Goal: Task Accomplishment & Management: Complete application form

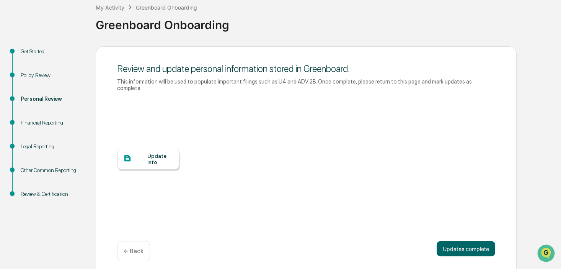
scroll to position [49, 0]
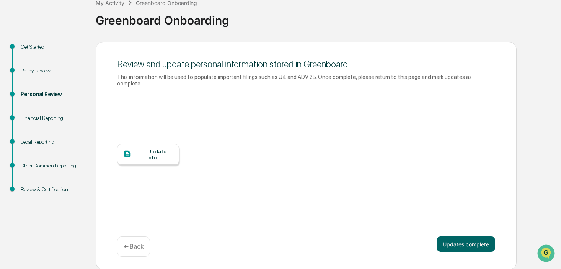
click at [142, 155] on div at bounding box center [135, 154] width 24 height 10
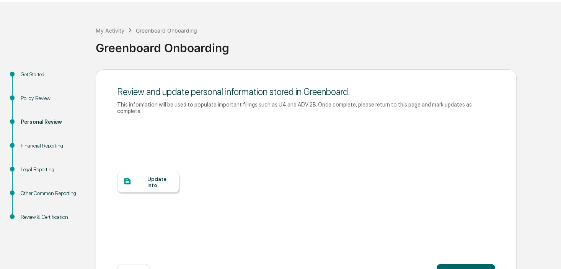
scroll to position [49, 0]
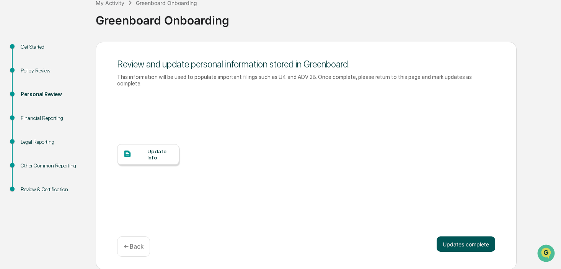
click at [460, 243] on button "Updates complete" at bounding box center [466, 243] width 59 height 15
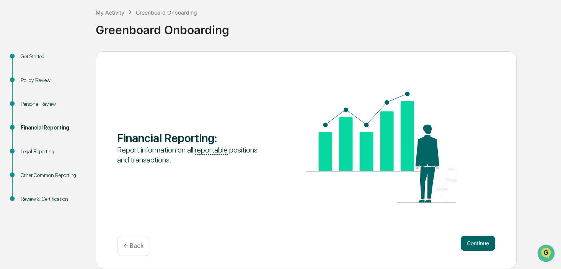
scroll to position [40, 0]
click at [475, 246] on button "Continue" at bounding box center [478, 243] width 34 height 15
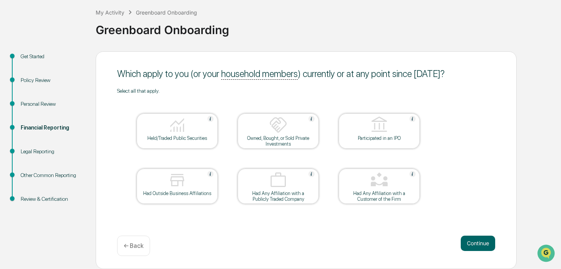
click at [139, 247] on p "← Back" at bounding box center [134, 245] width 20 height 7
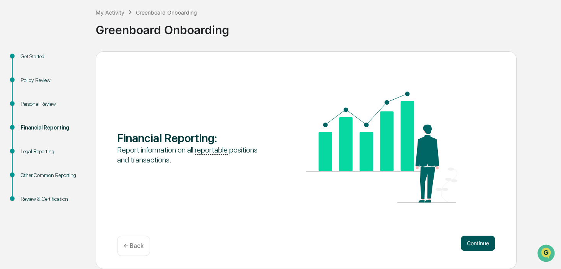
click at [473, 245] on button "Continue" at bounding box center [478, 243] width 34 height 15
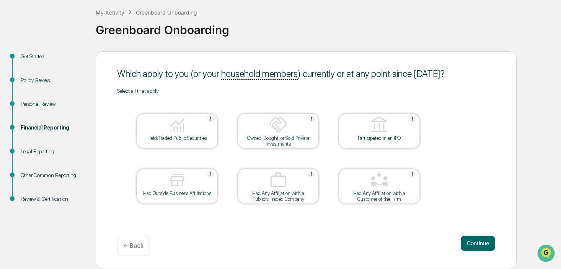
click at [170, 134] on div at bounding box center [177, 126] width 77 height 20
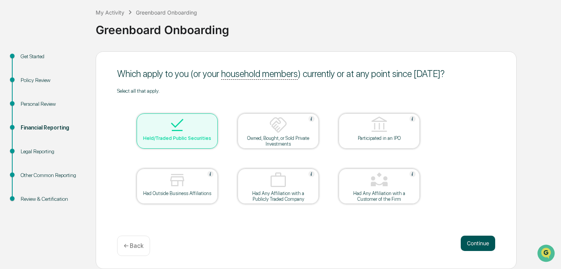
click at [476, 242] on button "Continue" at bounding box center [478, 243] width 34 height 15
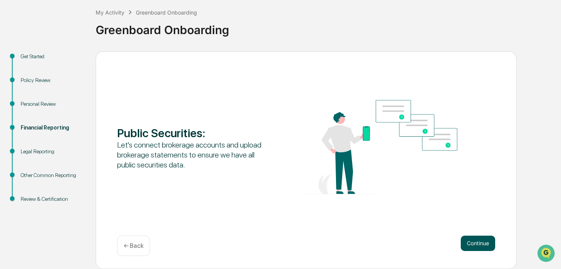
click at [485, 247] on button "Continue" at bounding box center [478, 243] width 34 height 15
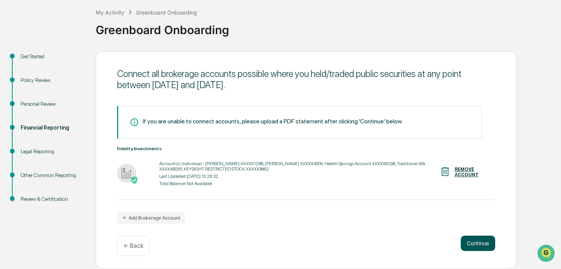
click at [480, 247] on button "Continue" at bounding box center [478, 243] width 34 height 15
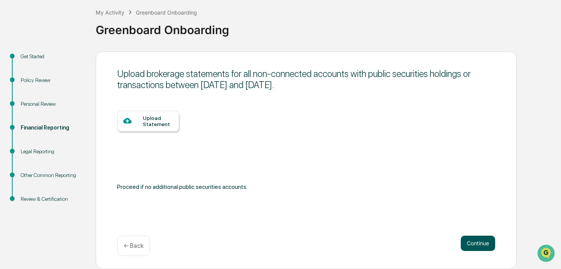
click at [472, 241] on button "Continue" at bounding box center [478, 243] width 34 height 15
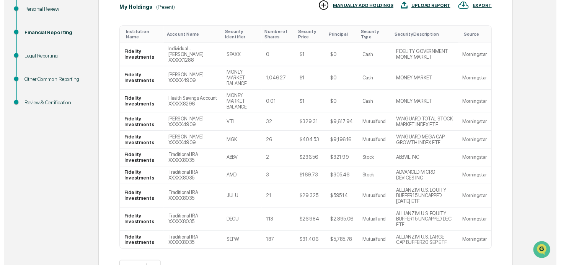
scroll to position [194, 0]
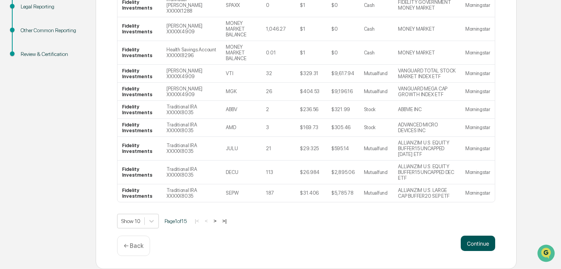
click at [479, 246] on button "Continue" at bounding box center [478, 243] width 34 height 15
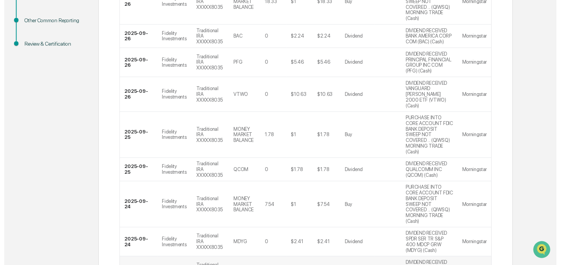
scroll to position [432, 0]
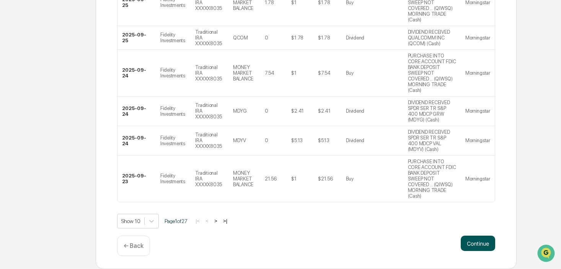
click at [483, 243] on button "Continue" at bounding box center [478, 243] width 34 height 15
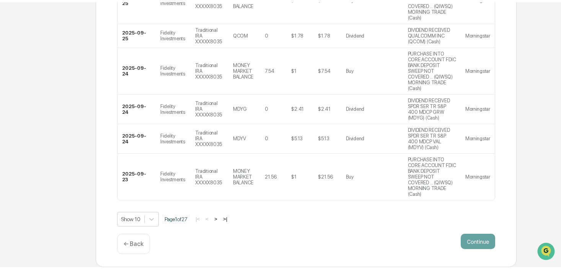
scroll to position [40, 0]
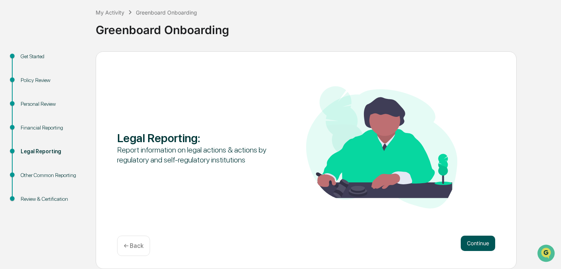
click at [475, 244] on button "Continue" at bounding box center [478, 243] width 34 height 15
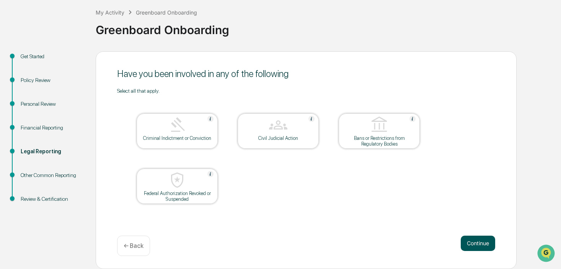
click at [481, 242] on button "Continue" at bounding box center [478, 243] width 34 height 15
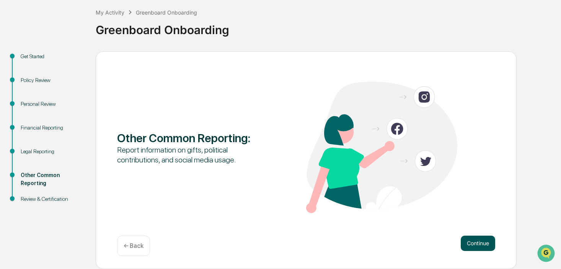
click at [471, 244] on button "Continue" at bounding box center [478, 243] width 34 height 15
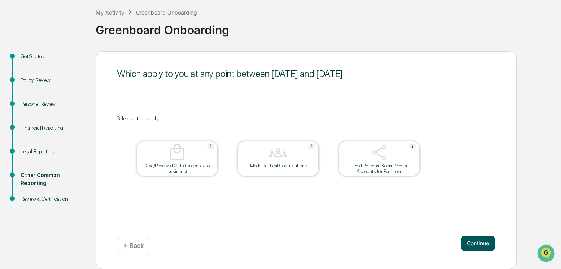
click at [475, 244] on button "Continue" at bounding box center [478, 243] width 34 height 15
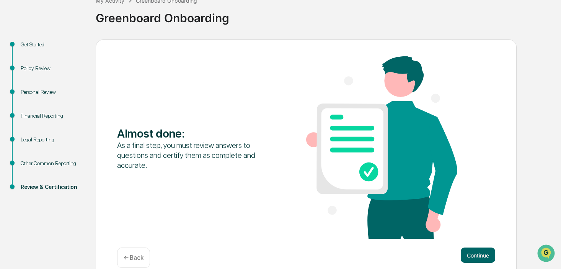
scroll to position [63, 0]
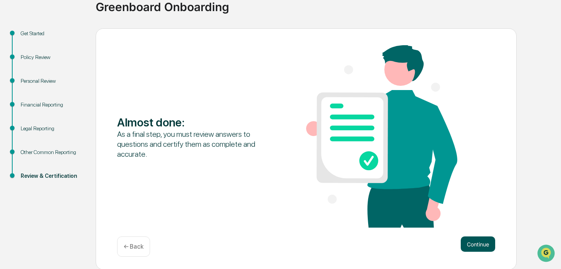
click at [472, 241] on button "Continue" at bounding box center [478, 243] width 34 height 15
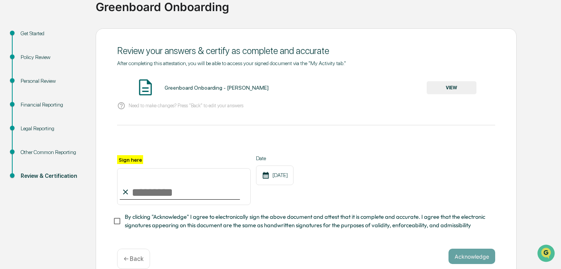
click at [141, 197] on input "Sign here" at bounding box center [184, 186] width 134 height 37
type input "**********"
click at [476, 256] on button "Acknowledge" at bounding box center [472, 256] width 47 height 15
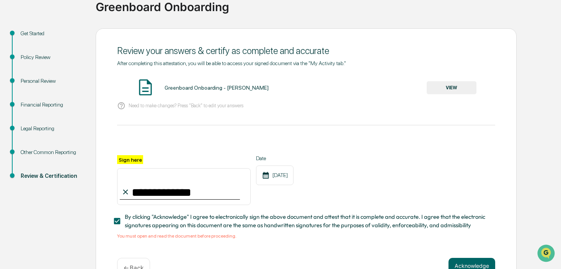
click at [452, 86] on button "VIEW" at bounding box center [452, 87] width 50 height 13
